Goal: Task Accomplishment & Management: Complete application form

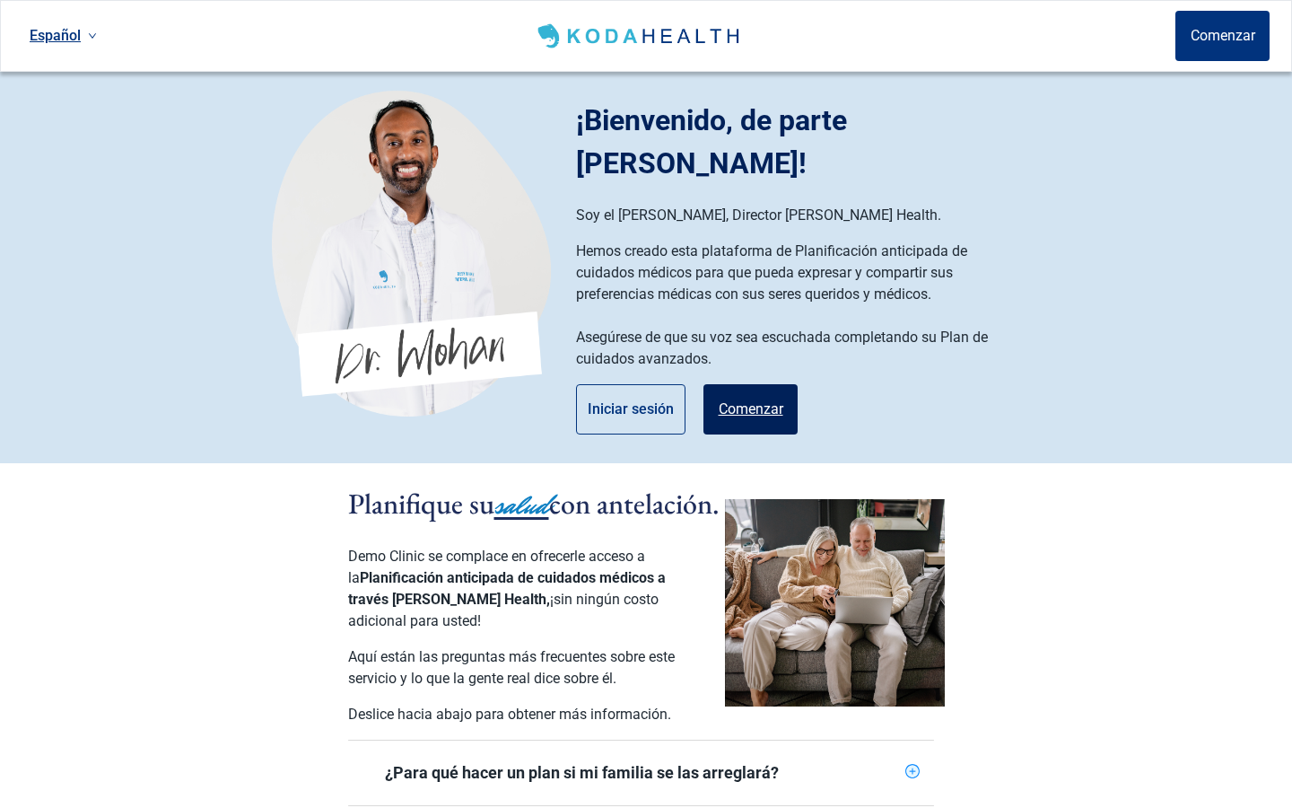
click at [733, 384] on button "Comenzar" at bounding box center [750, 409] width 94 height 50
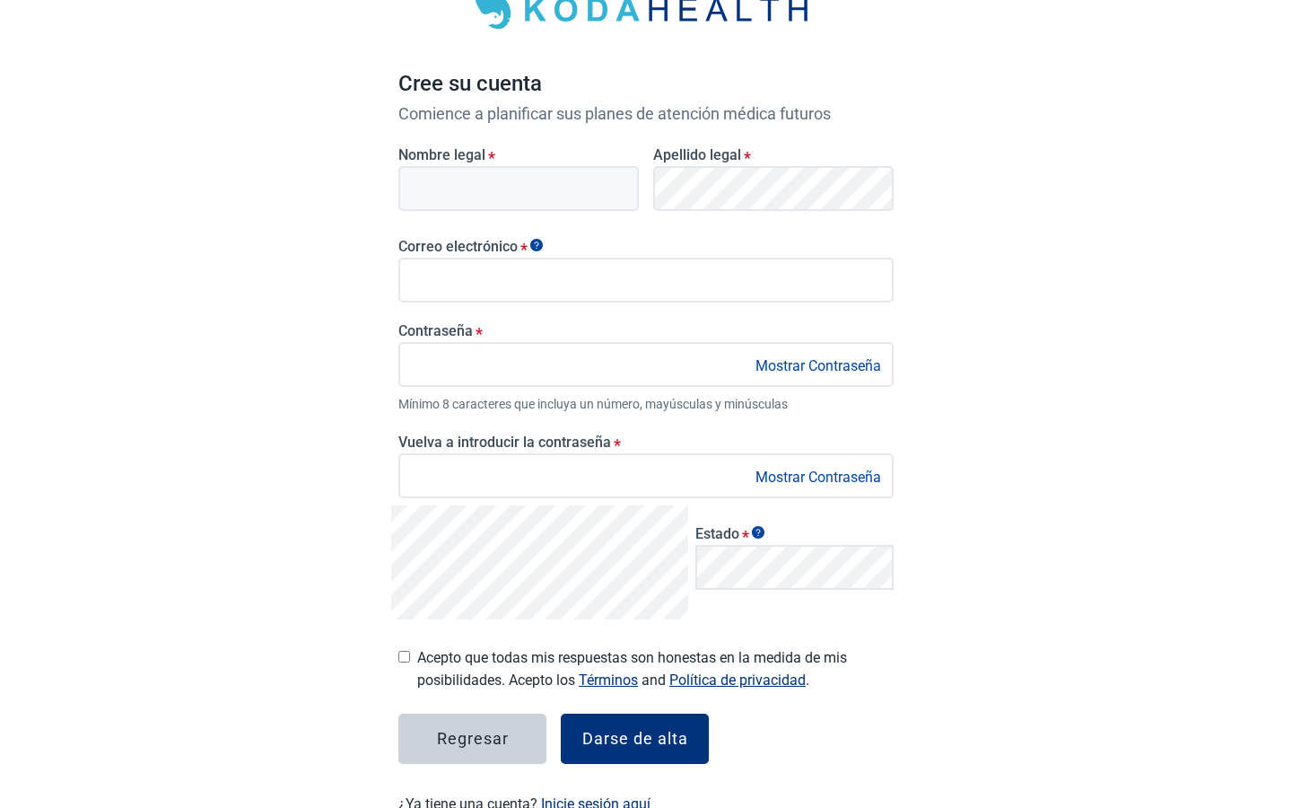
scroll to position [223, 0]
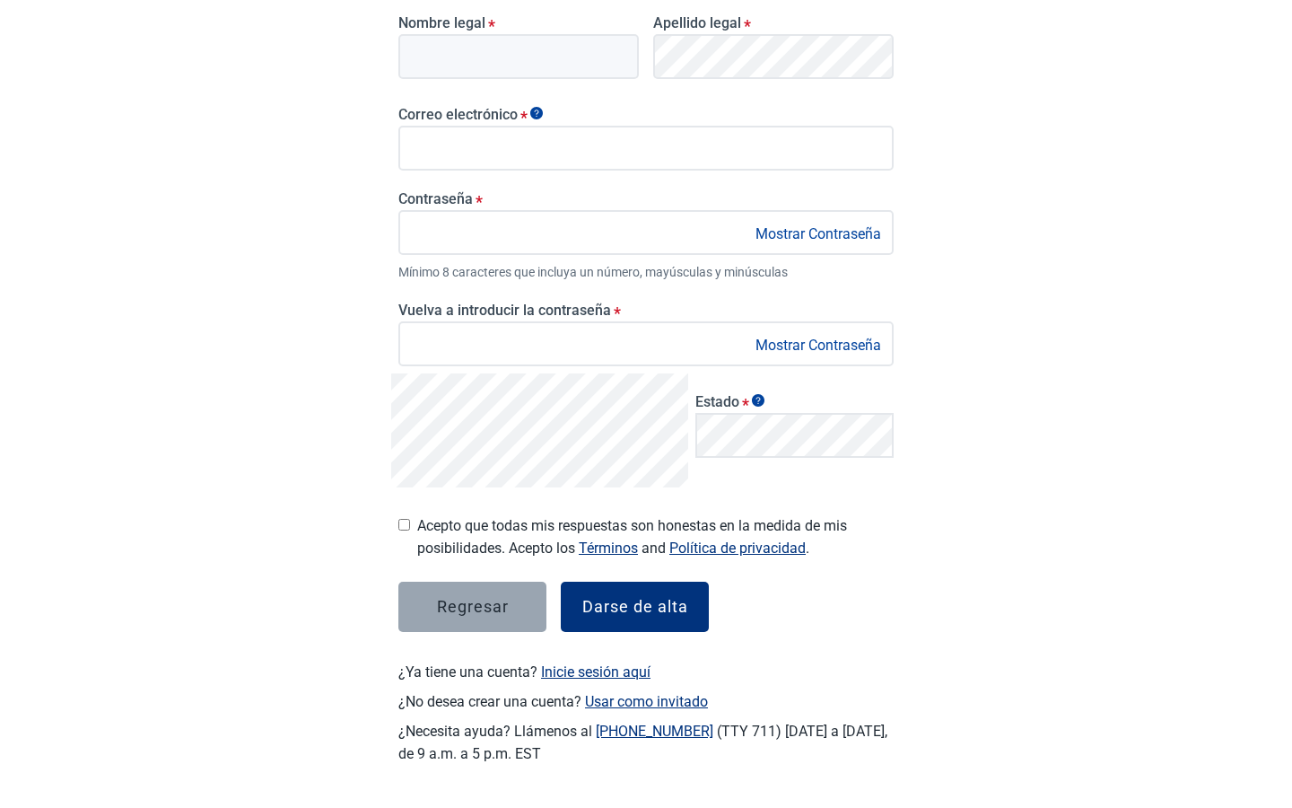
click at [493, 613] on div "Regresar" at bounding box center [473, 607] width 72 height 18
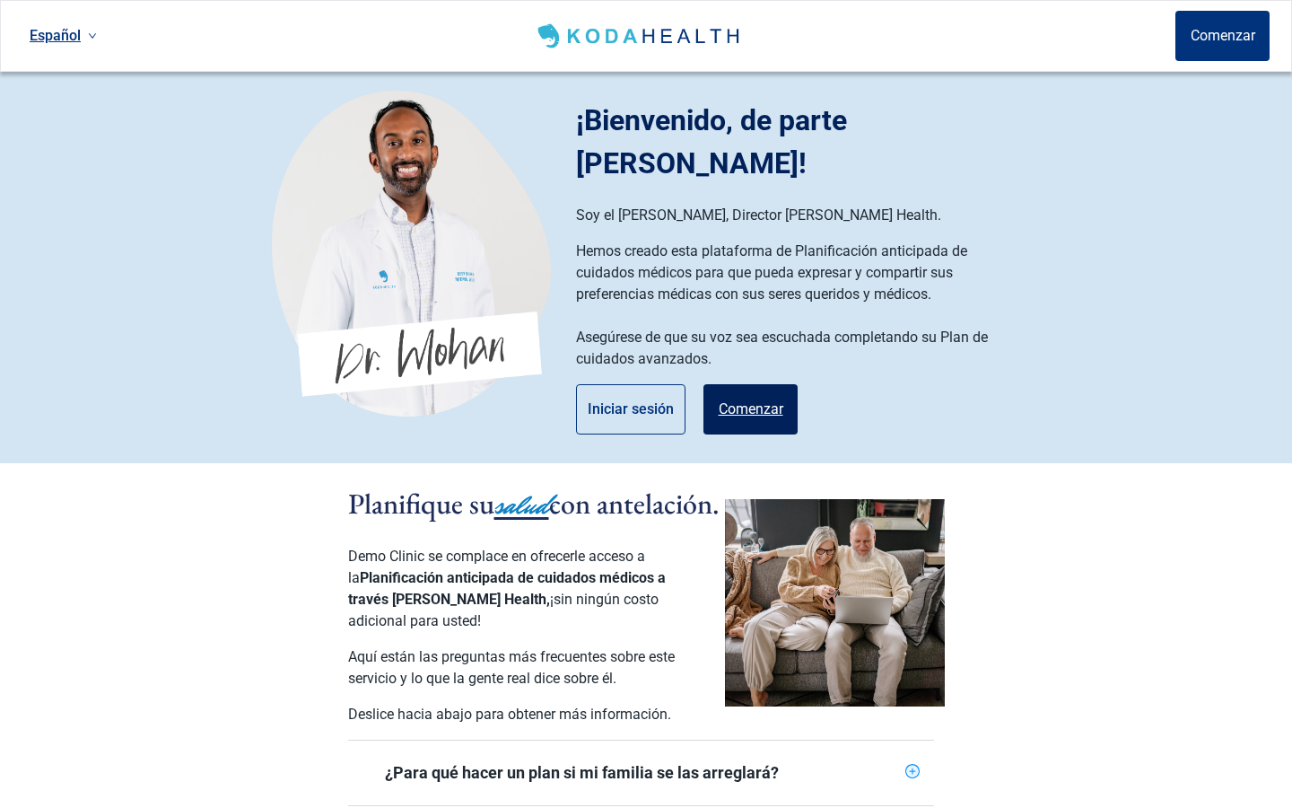
click at [727, 384] on button "Comenzar" at bounding box center [750, 409] width 94 height 50
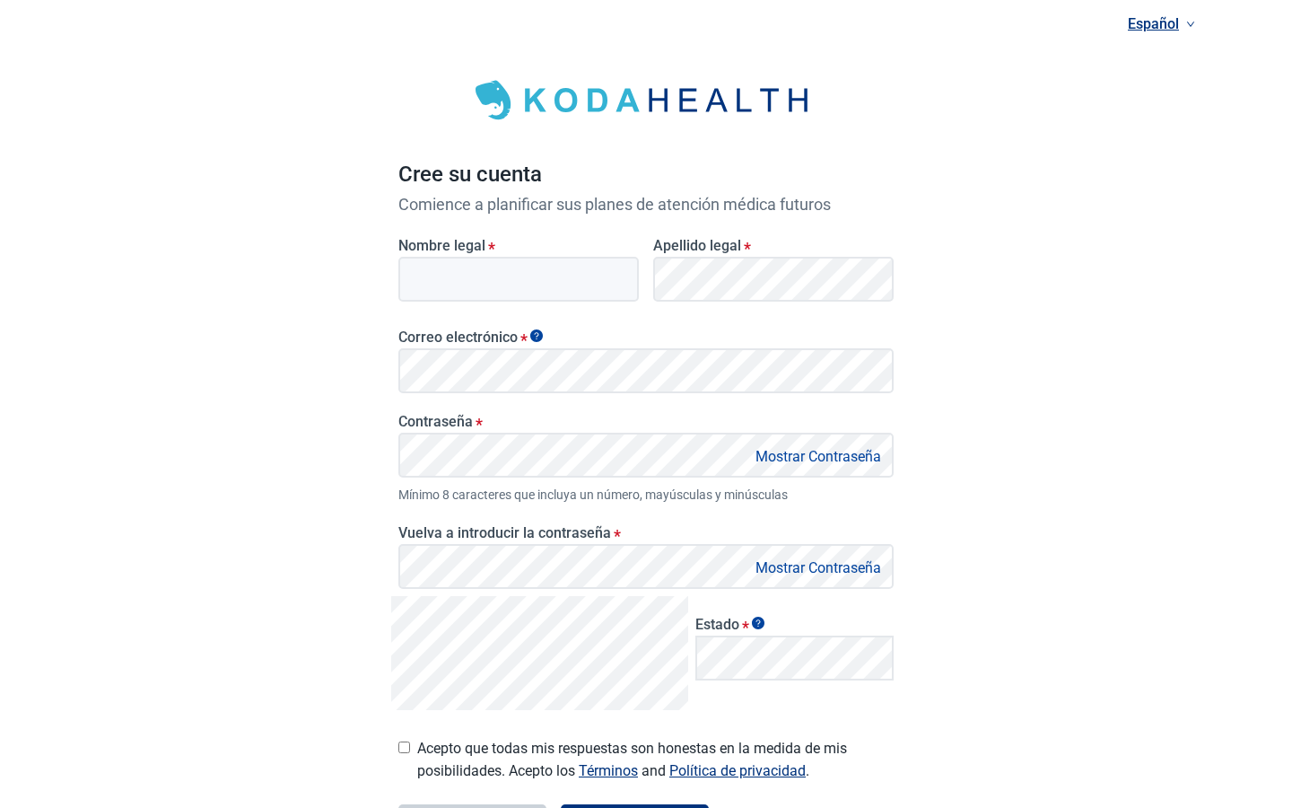
click at [438, 275] on input "Nombre legal *" at bounding box center [518, 279] width 240 height 45
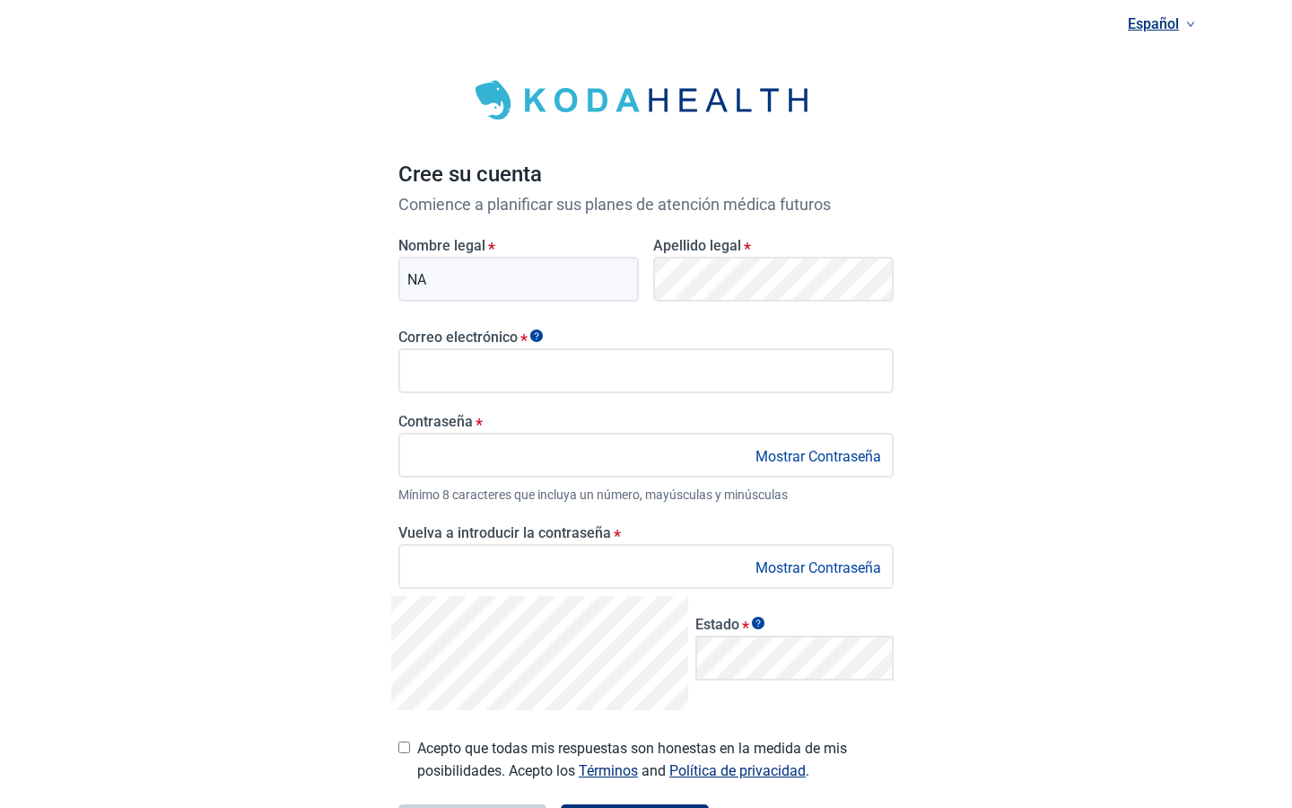
type input "N"
type input "[PERSON_NAME]"
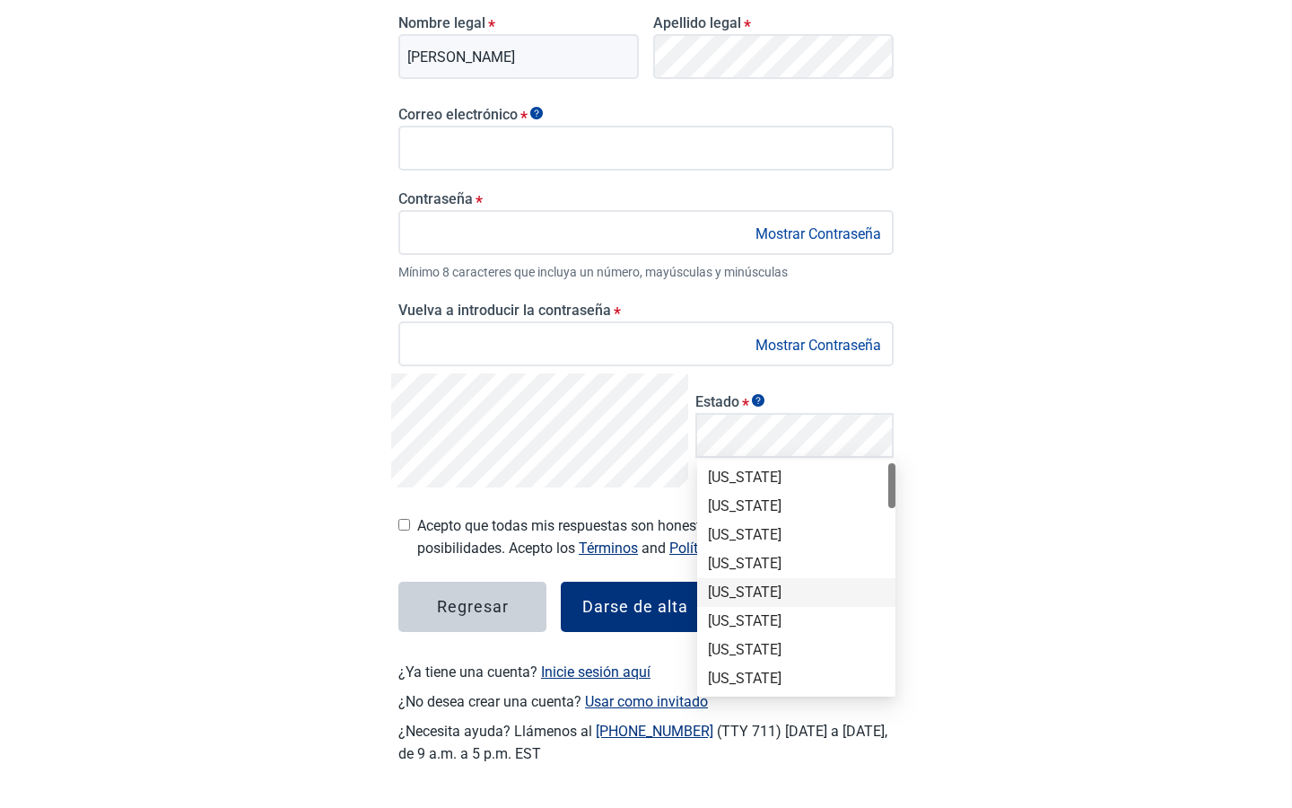
click at [731, 594] on div "[US_STATE]" at bounding box center [796, 592] width 177 height 20
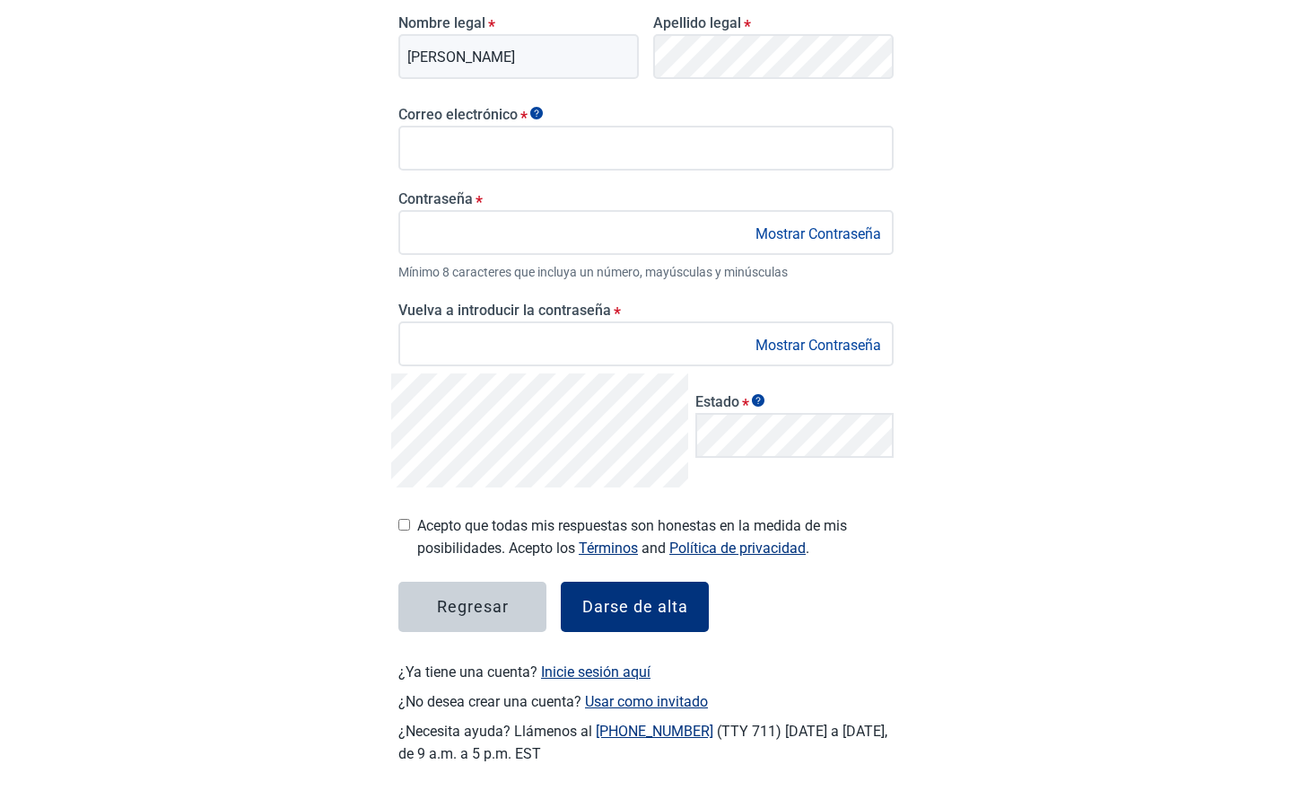
click at [405, 525] on input "Acepto que todas mis respuestas son honestas en la medida de mis posibilidades.…" at bounding box center [404, 525] width 12 height 12
checkbox input "true"
click at [623, 616] on button "Darse de alta" at bounding box center [635, 606] width 148 height 50
